Goal: Find contact information

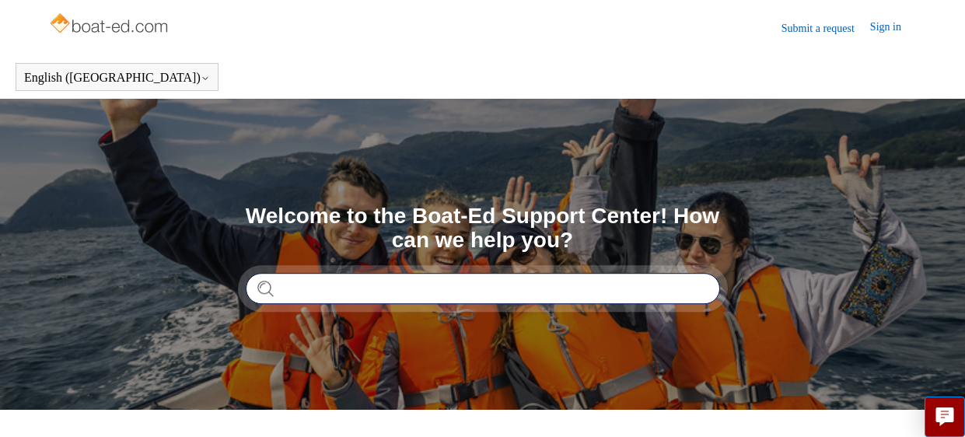
click at [348, 289] on input "Search" at bounding box center [483, 288] width 475 height 31
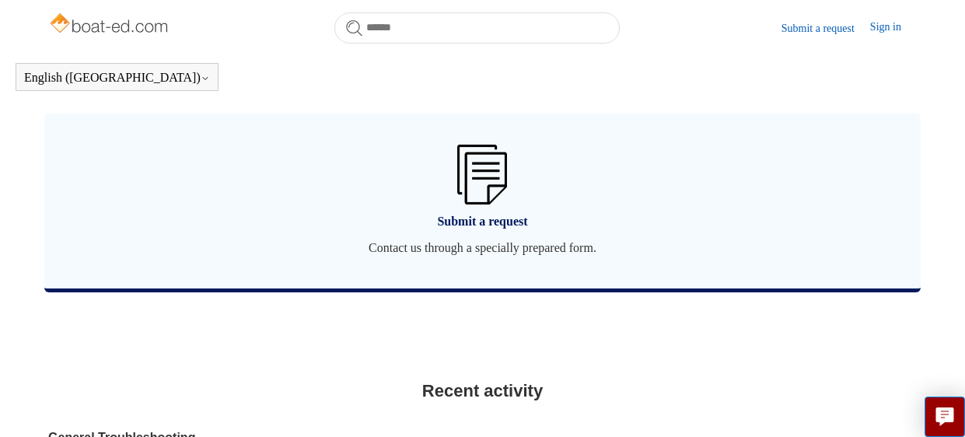
scroll to position [1181, 0]
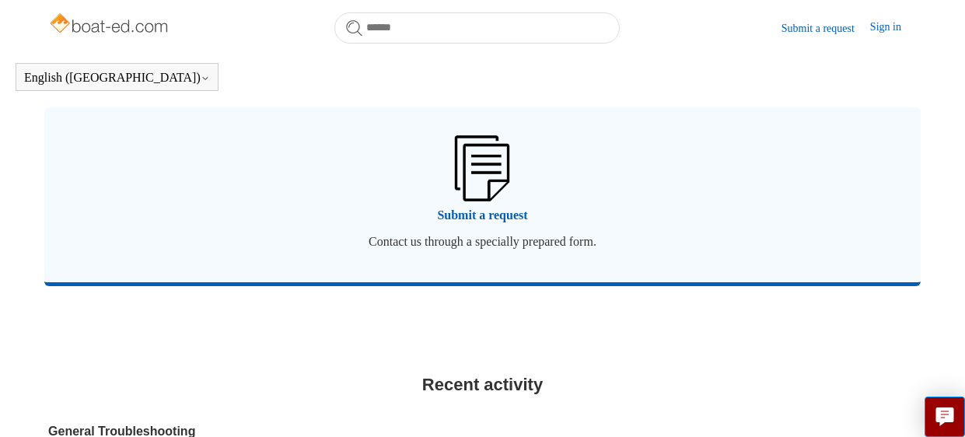
click at [488, 221] on link "Submit a request Contact us through a specially prepared form." at bounding box center [482, 194] width 877 height 175
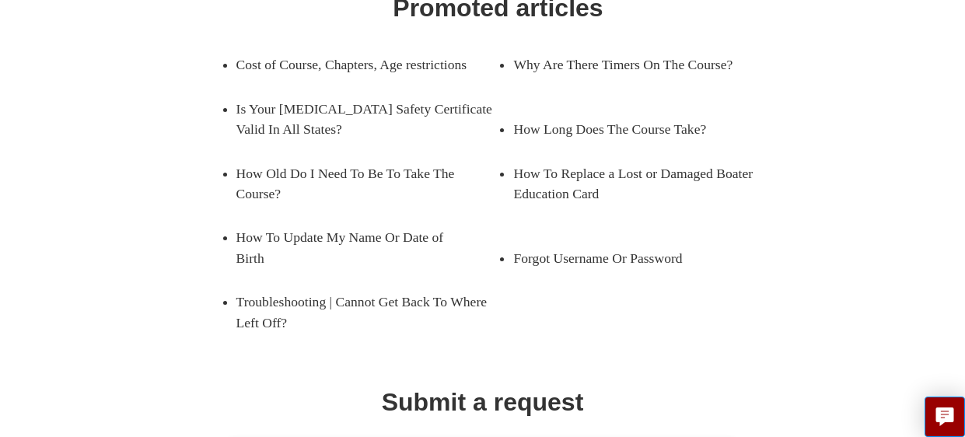
scroll to position [398, 0]
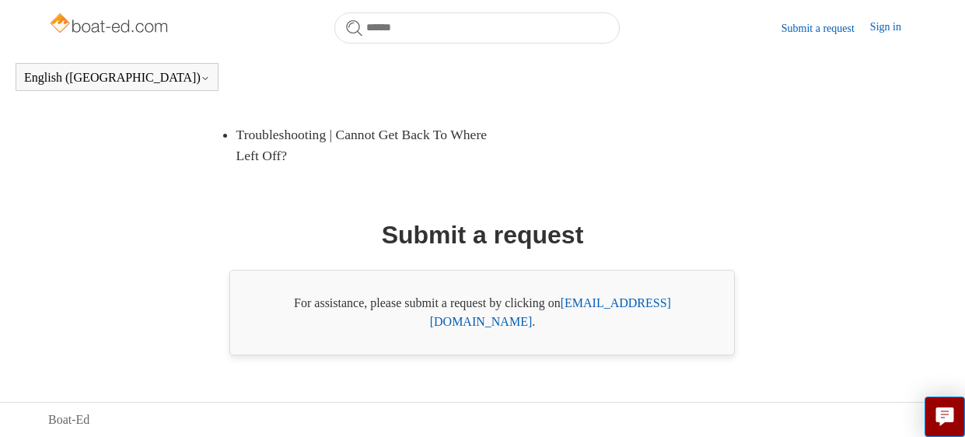
click at [640, 324] on link "support@boat-ed.com" at bounding box center [550, 312] width 241 height 32
